Goal: Task Accomplishment & Management: Use online tool/utility

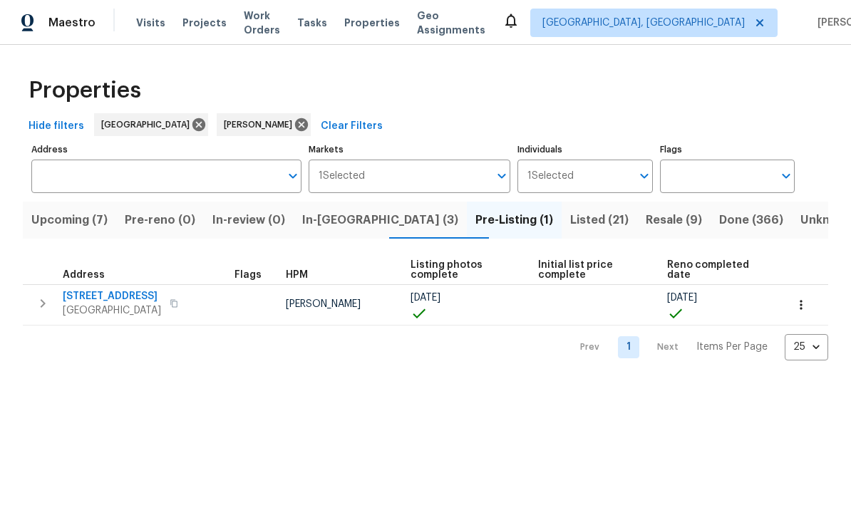
click at [51, 304] on icon "button" at bounding box center [42, 303] width 17 height 17
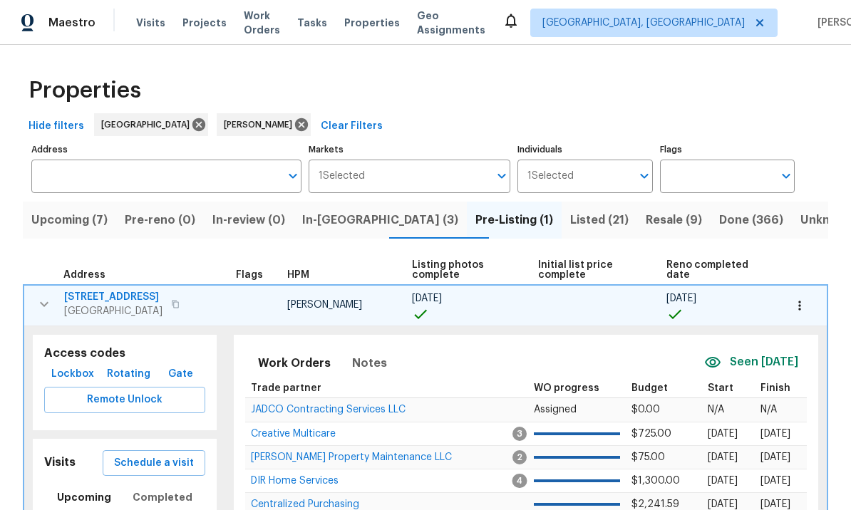
click at [138, 394] on span "Remote Unlock" at bounding box center [125, 400] width 138 height 18
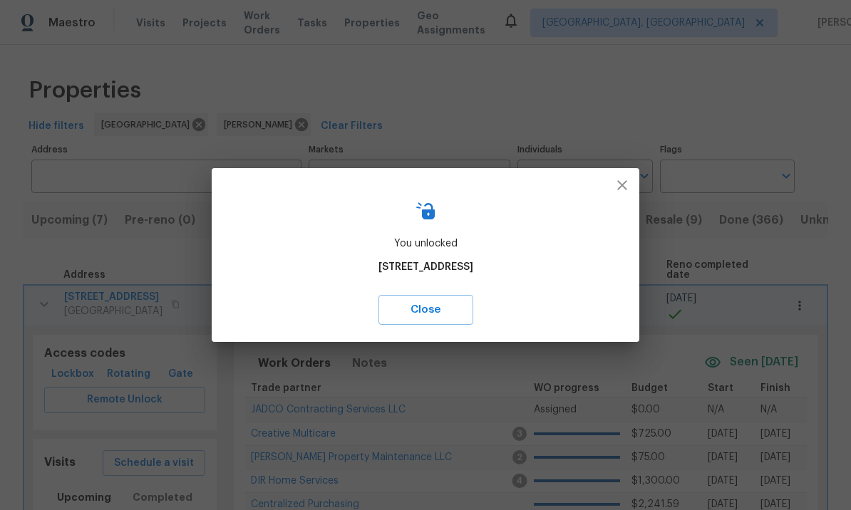
click at [623, 180] on icon "button" at bounding box center [621, 185] width 17 height 17
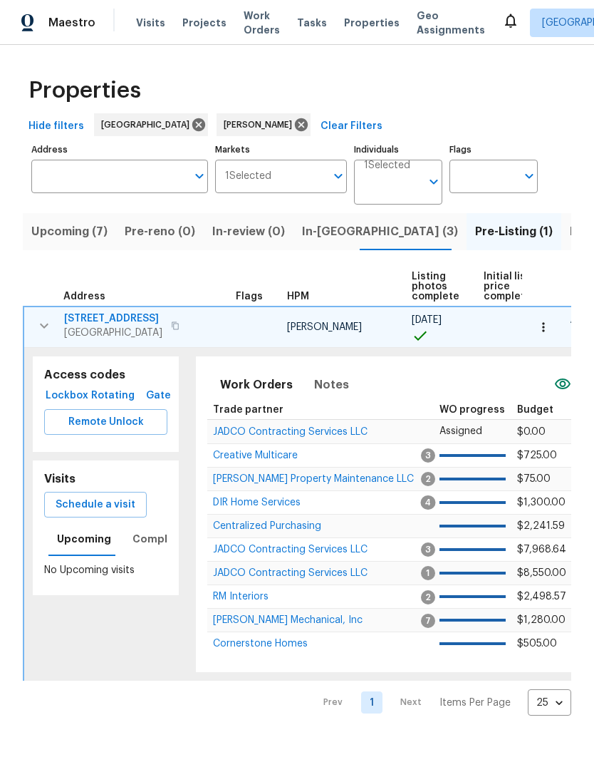
click at [168, 289] on th "Address" at bounding box center [127, 286] width 207 height 39
click at [46, 317] on button "button" at bounding box center [44, 325] width 28 height 28
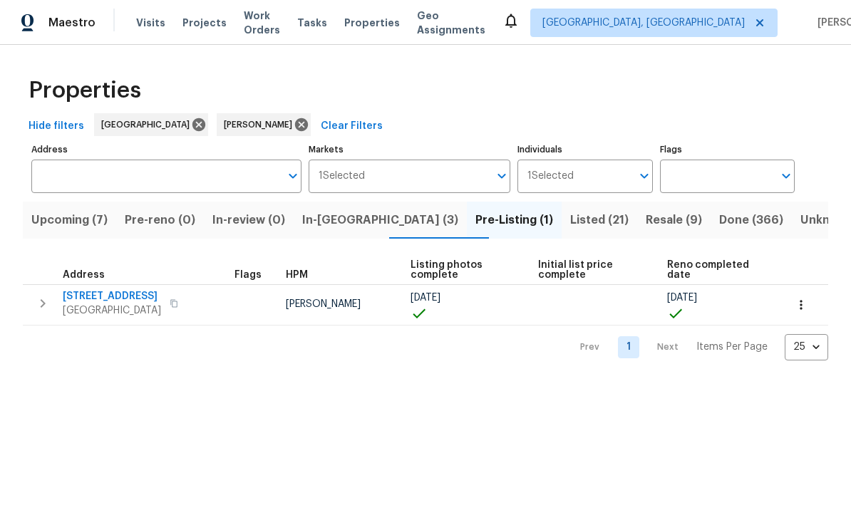
click at [41, 302] on icon "button" at bounding box center [42, 303] width 17 height 17
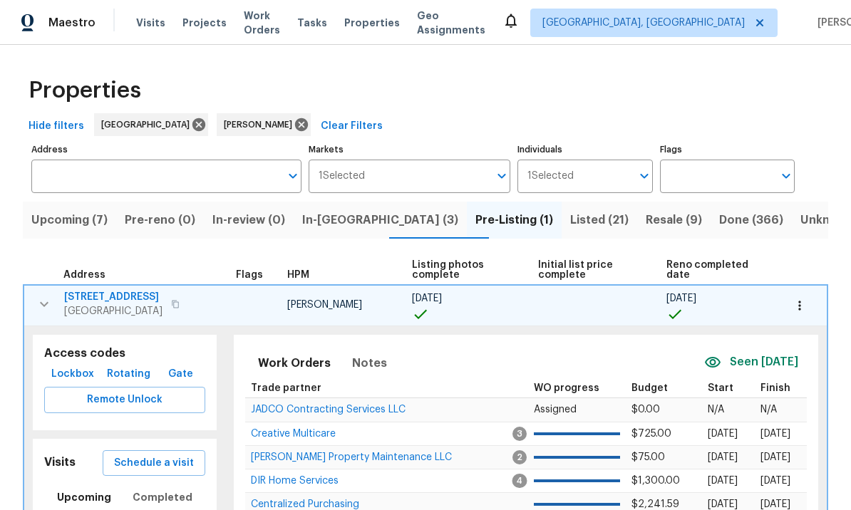
click at [172, 464] on span "Schedule a visit" at bounding box center [154, 463] width 80 height 18
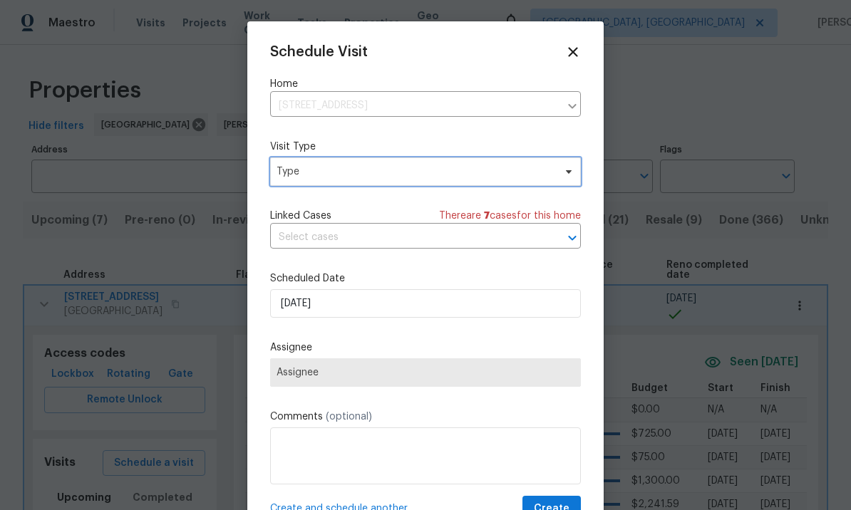
click at [338, 170] on span "Type" at bounding box center [414, 172] width 277 height 14
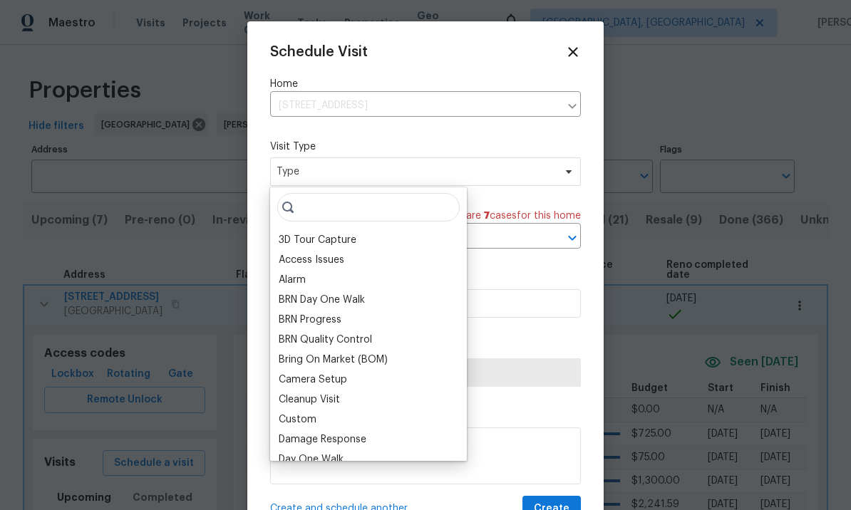
click at [339, 337] on div "BRN Quality Control" at bounding box center [325, 340] width 93 height 14
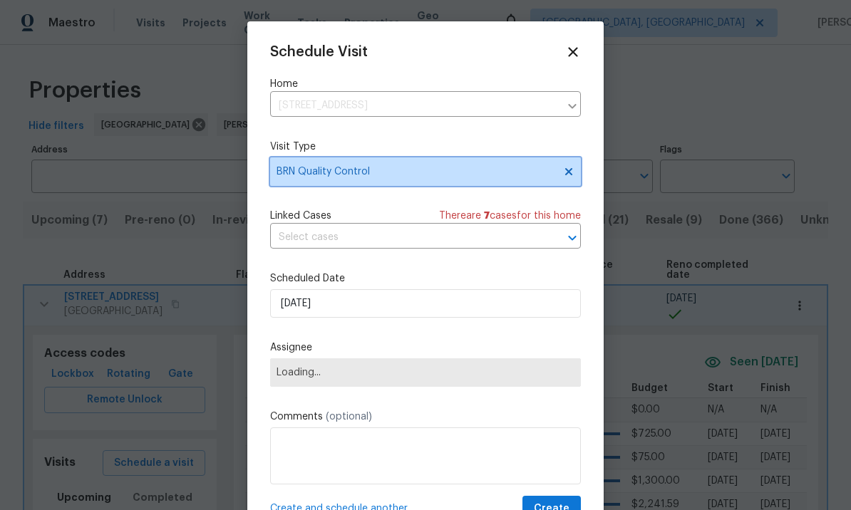
click at [409, 172] on span "BRN Quality Control" at bounding box center [414, 172] width 277 height 14
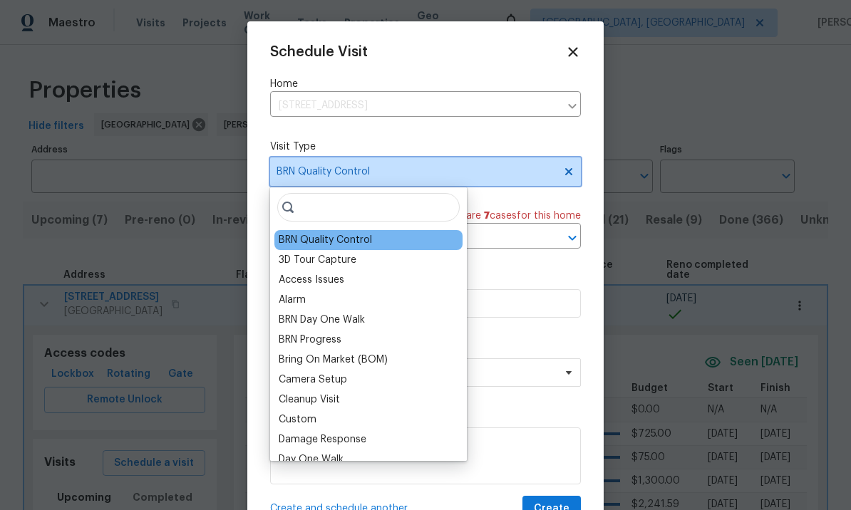
click at [573, 169] on icon at bounding box center [568, 171] width 11 height 11
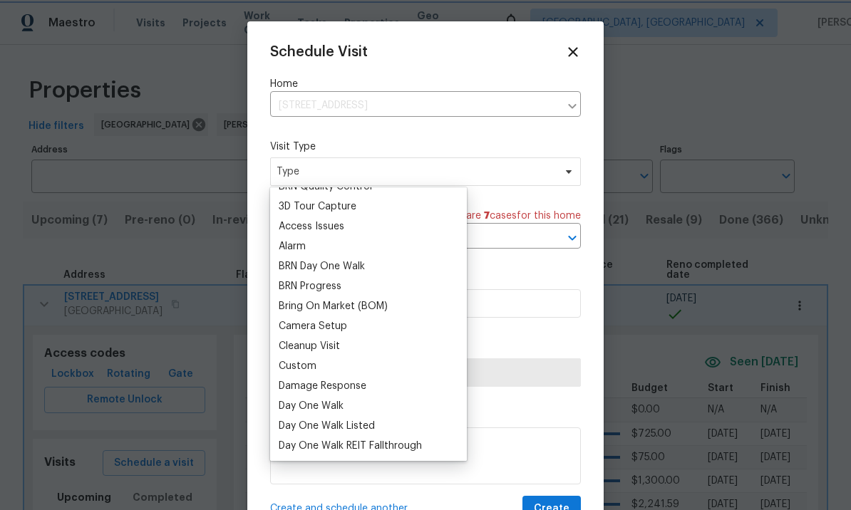
scroll to position [54, 0]
click at [323, 367] on div "Custom" at bounding box center [368, 365] width 188 height 20
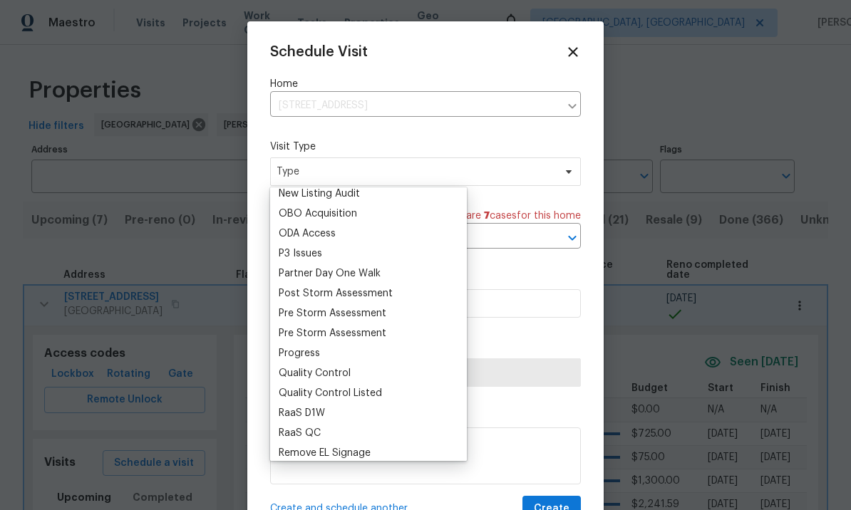
scroll to position [809, 0]
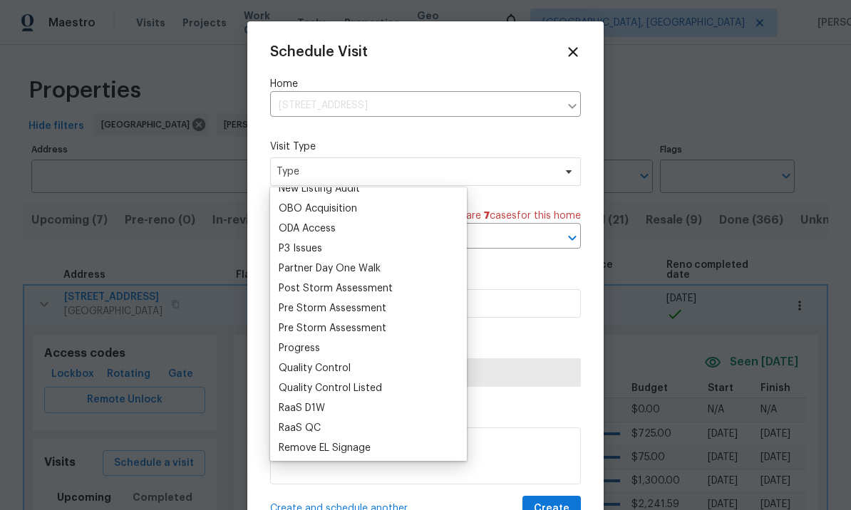
click at [342, 353] on div "Progress" at bounding box center [368, 348] width 188 height 20
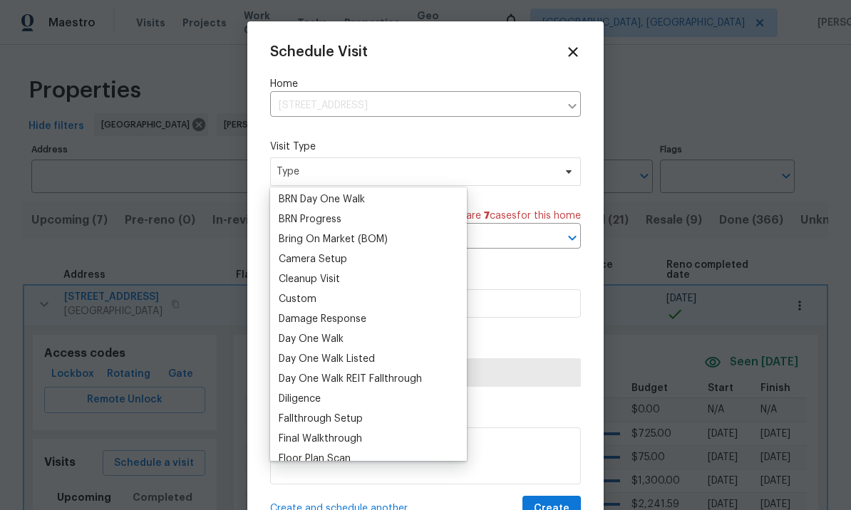
scroll to position [115, 0]
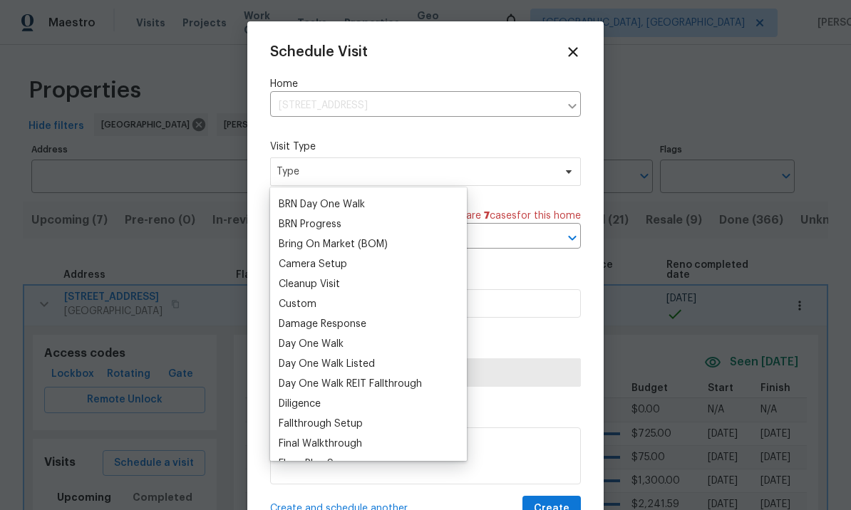
click at [313, 301] on div "Custom" at bounding box center [298, 304] width 38 height 14
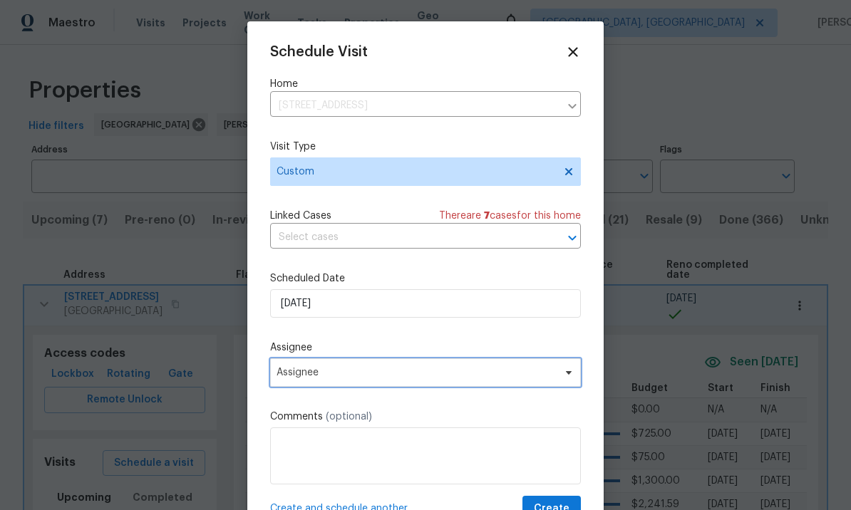
click at [364, 378] on span "Assignee" at bounding box center [415, 372] width 279 height 11
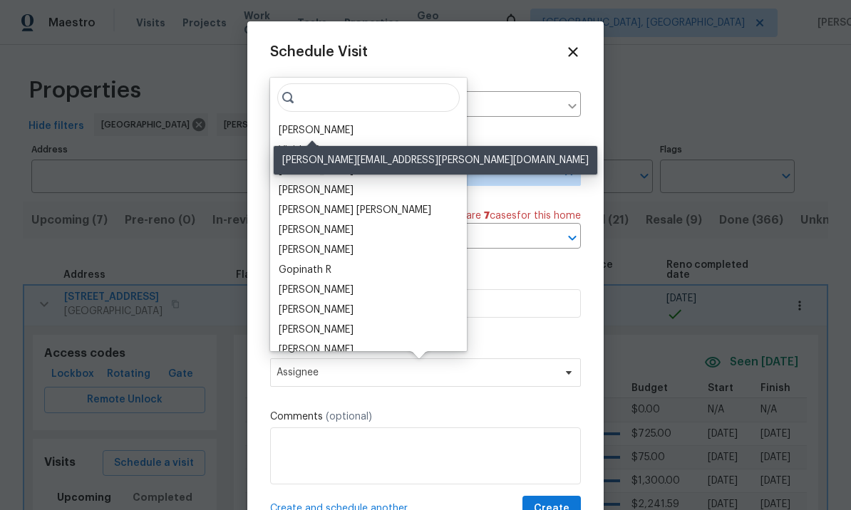
click at [333, 133] on div "[PERSON_NAME]" at bounding box center [316, 130] width 75 height 14
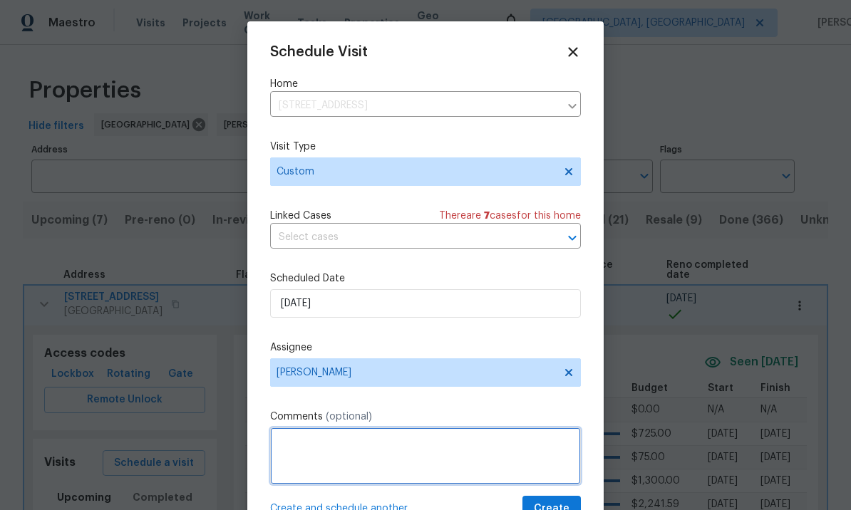
click at [401, 455] on textarea at bounding box center [425, 455] width 311 height 57
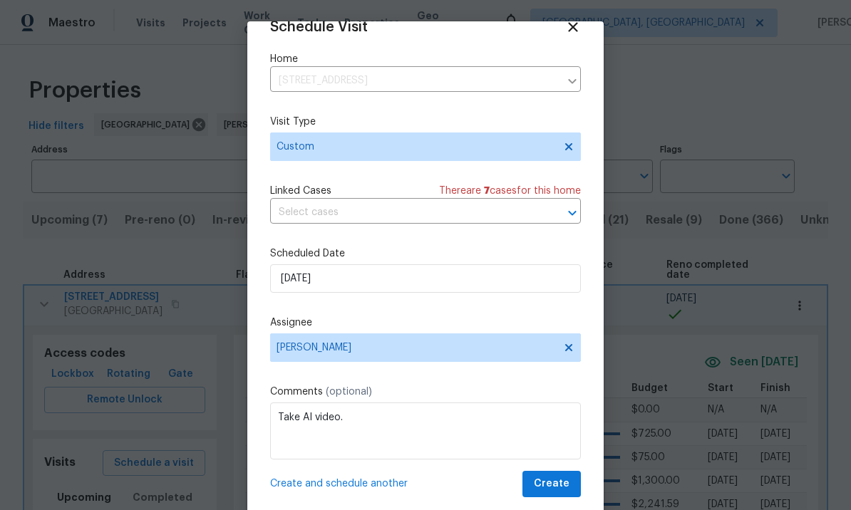
scroll to position [28, 0]
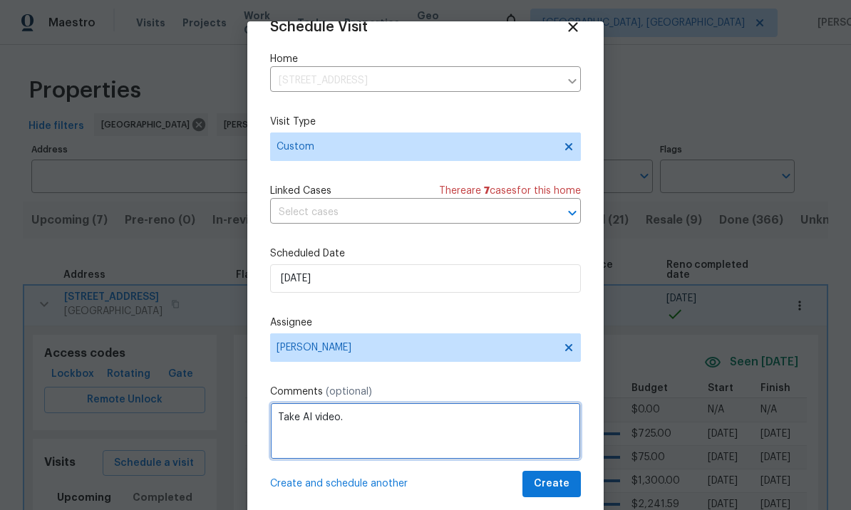
type textarea "Take AI video."
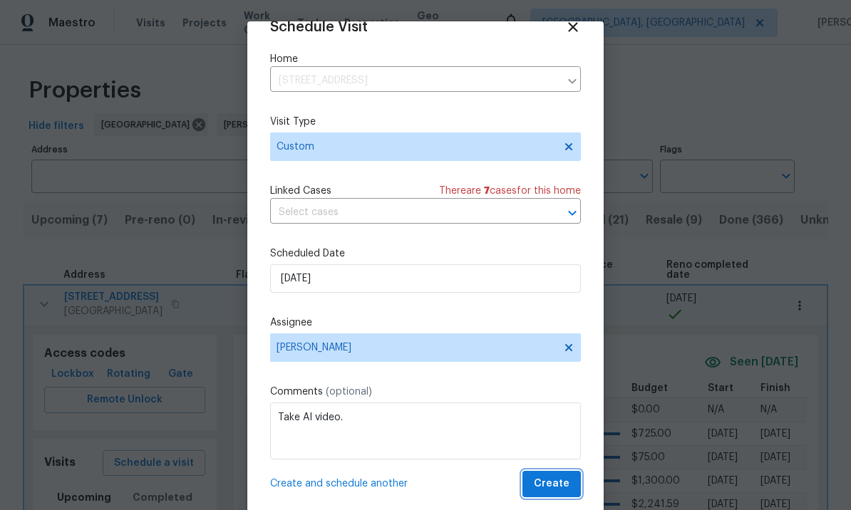
click at [545, 486] on span "Create" at bounding box center [552, 484] width 36 height 18
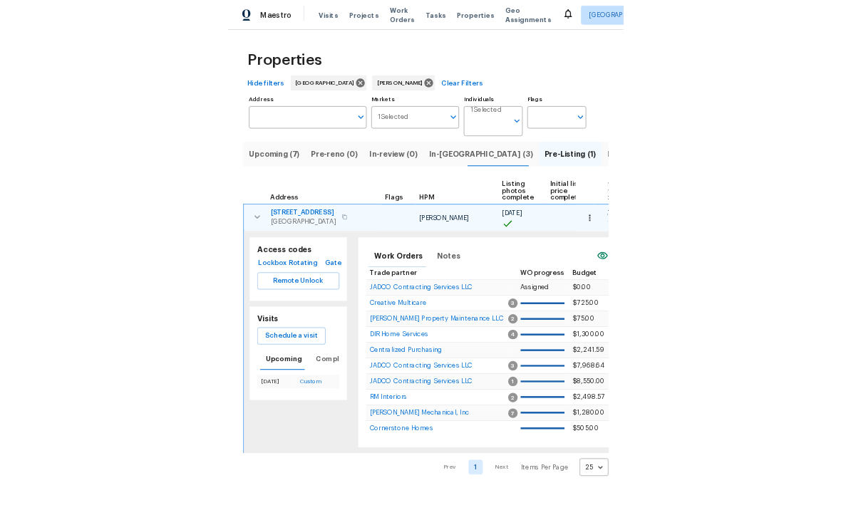
scroll to position [49, 0]
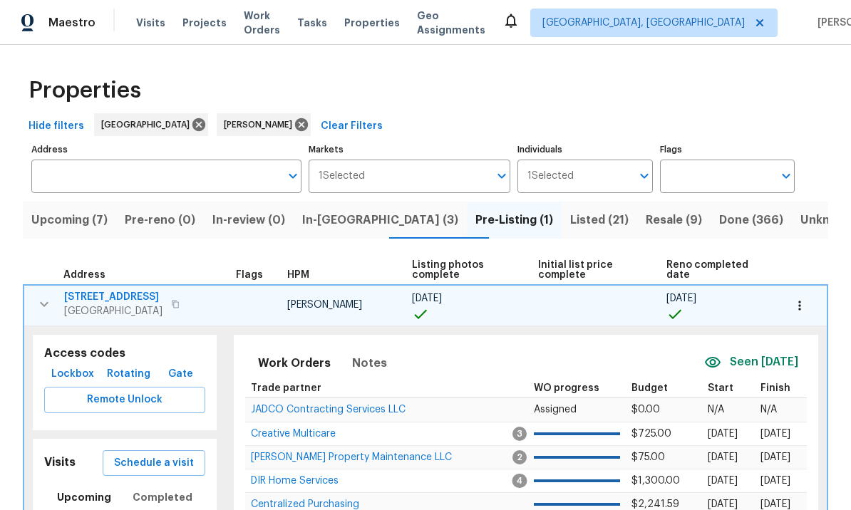
click at [353, 210] on span "In-reno (3)" at bounding box center [380, 220] width 156 height 20
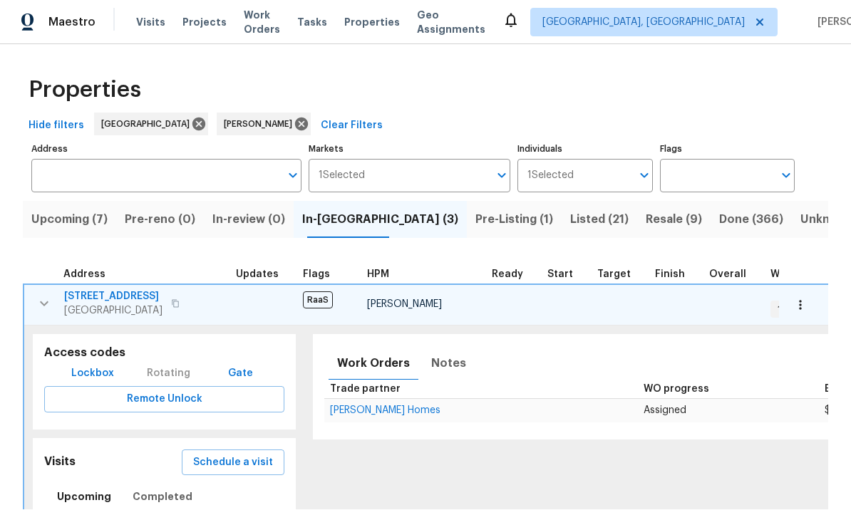
scroll to position [1, 0]
click at [46, 307] on icon "button" at bounding box center [44, 304] width 17 height 17
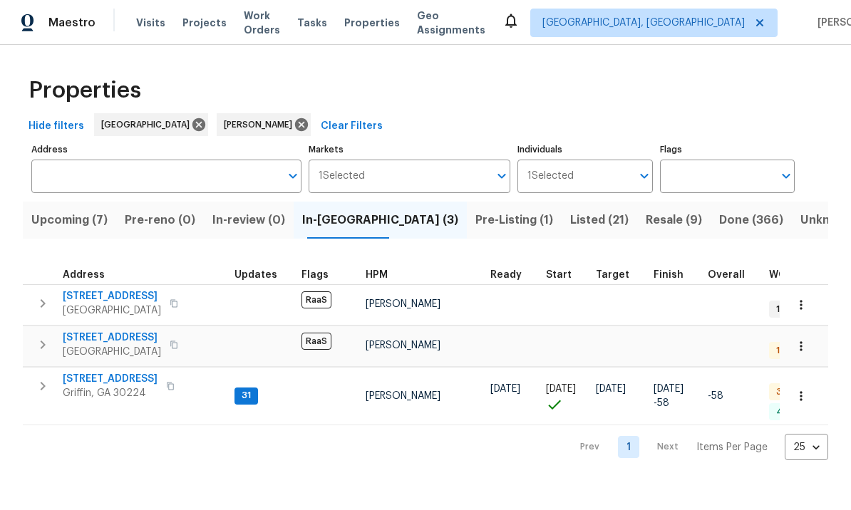
scroll to position [0, 0]
click at [46, 343] on icon "button" at bounding box center [42, 344] width 17 height 17
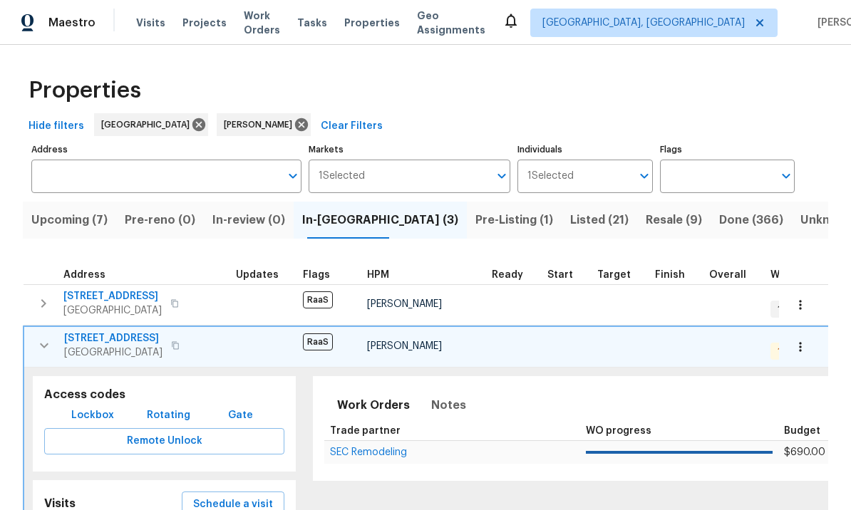
scroll to position [11, 0]
click at [236, 496] on span "Schedule a visit" at bounding box center [233, 505] width 80 height 18
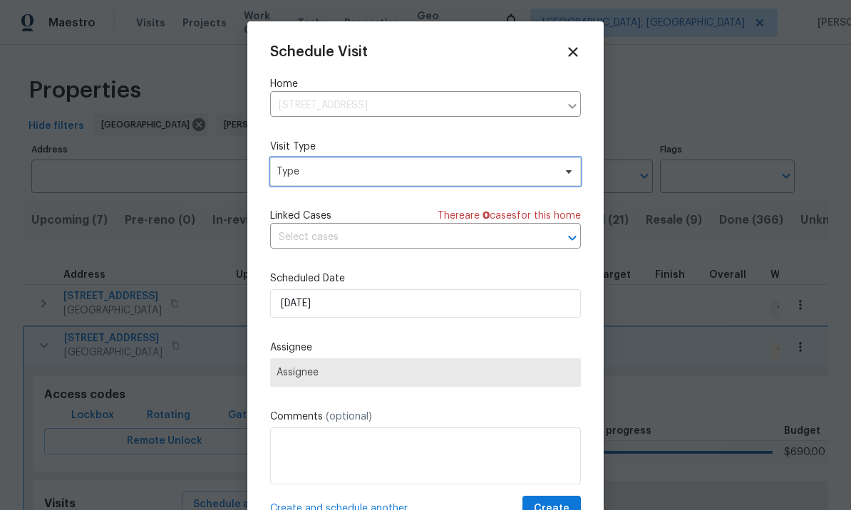
click at [342, 174] on span "Type" at bounding box center [414, 172] width 277 height 14
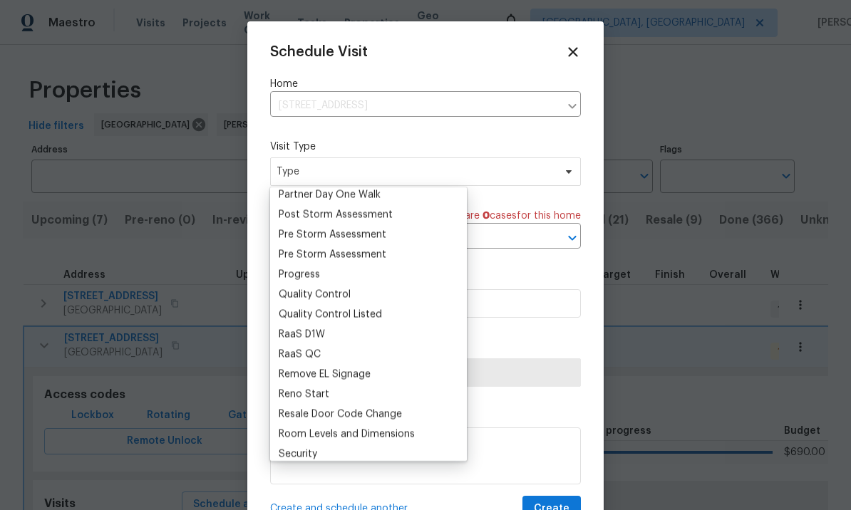
scroll to position [0, 0]
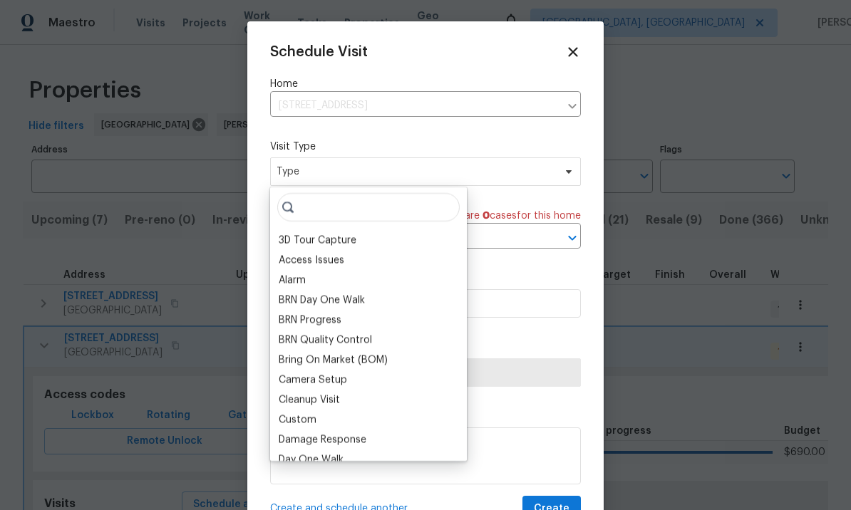
click at [311, 351] on div "Bring On Market (BOM)" at bounding box center [368, 360] width 188 height 20
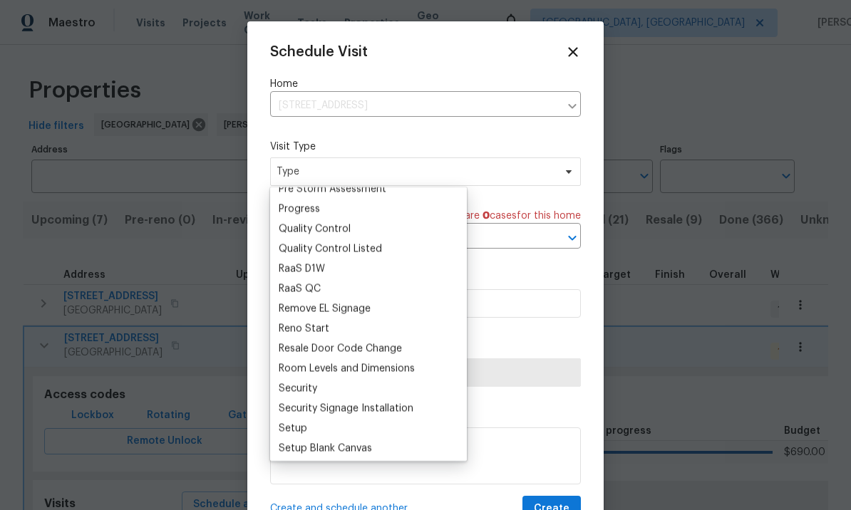
scroll to position [939, 0]
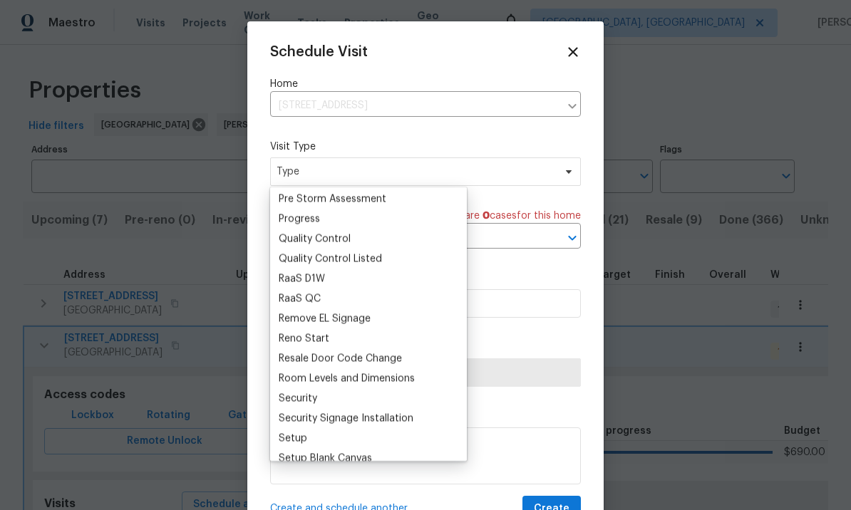
click at [313, 295] on div "RaaS QC" at bounding box center [300, 298] width 42 height 14
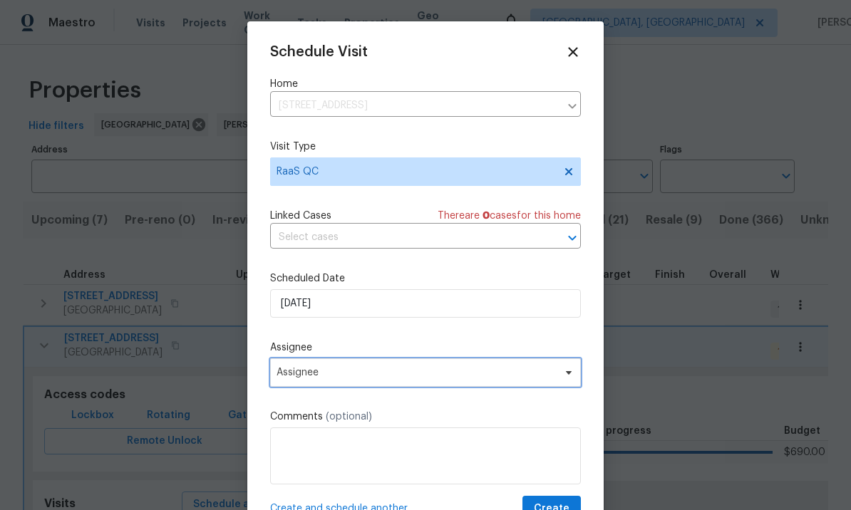
click at [349, 373] on span "Assignee" at bounding box center [415, 372] width 279 height 11
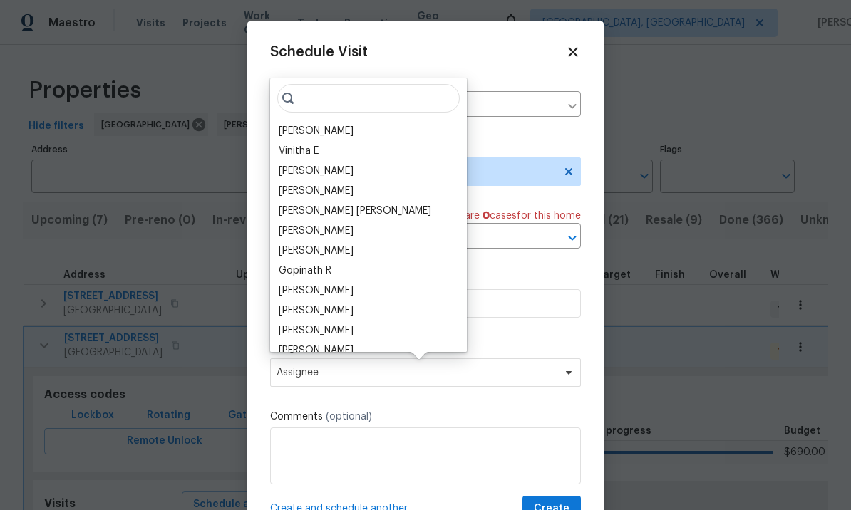
scroll to position [0, 0]
click at [344, 120] on div "Wesley Brooks Vinitha E Anthony Andreala Taryn Tebbs Marcos Ricardo Resendiz Mi…" at bounding box center [368, 215] width 197 height 274
click at [337, 128] on div "[PERSON_NAME]" at bounding box center [316, 131] width 75 height 14
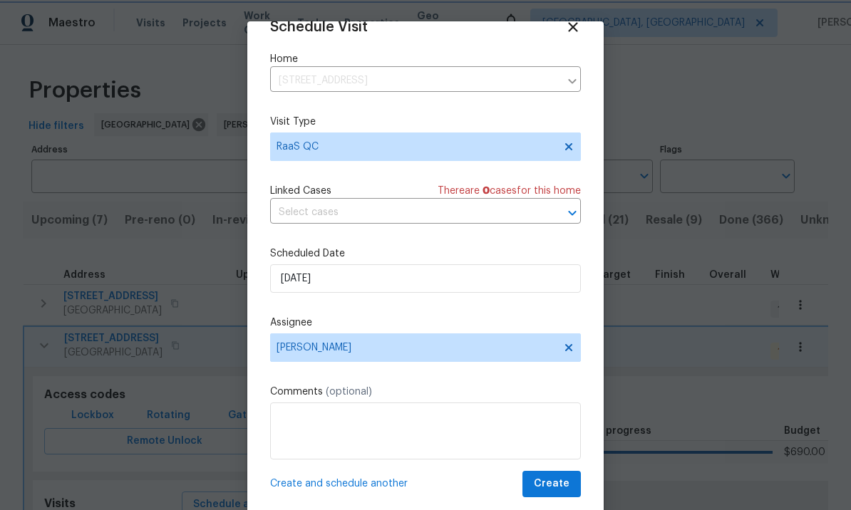
scroll to position [28, 0]
click at [561, 485] on span "Create" at bounding box center [552, 484] width 36 height 18
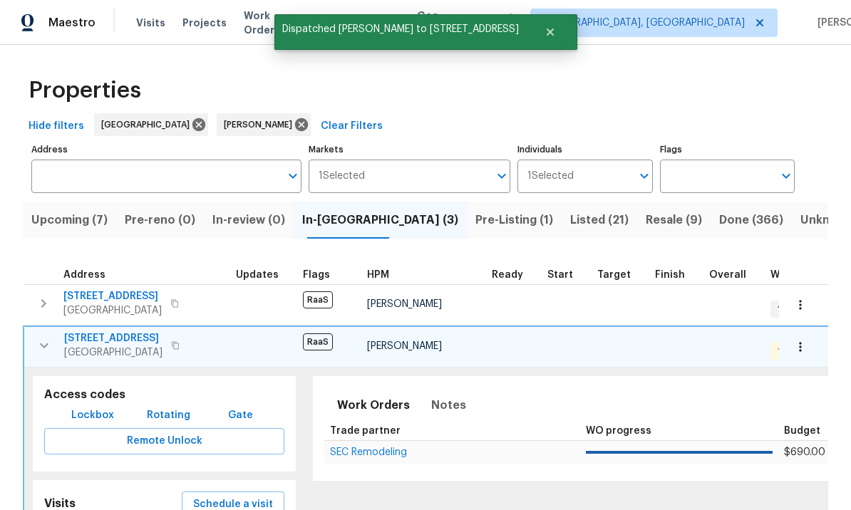
click at [41, 343] on icon "button" at bounding box center [44, 345] width 9 height 5
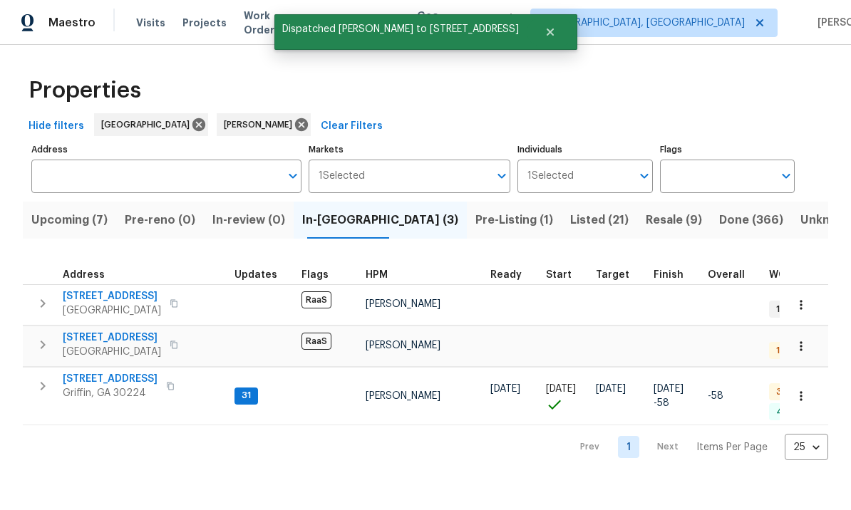
scroll to position [0, 0]
